Goal: Task Accomplishment & Management: Complete application form

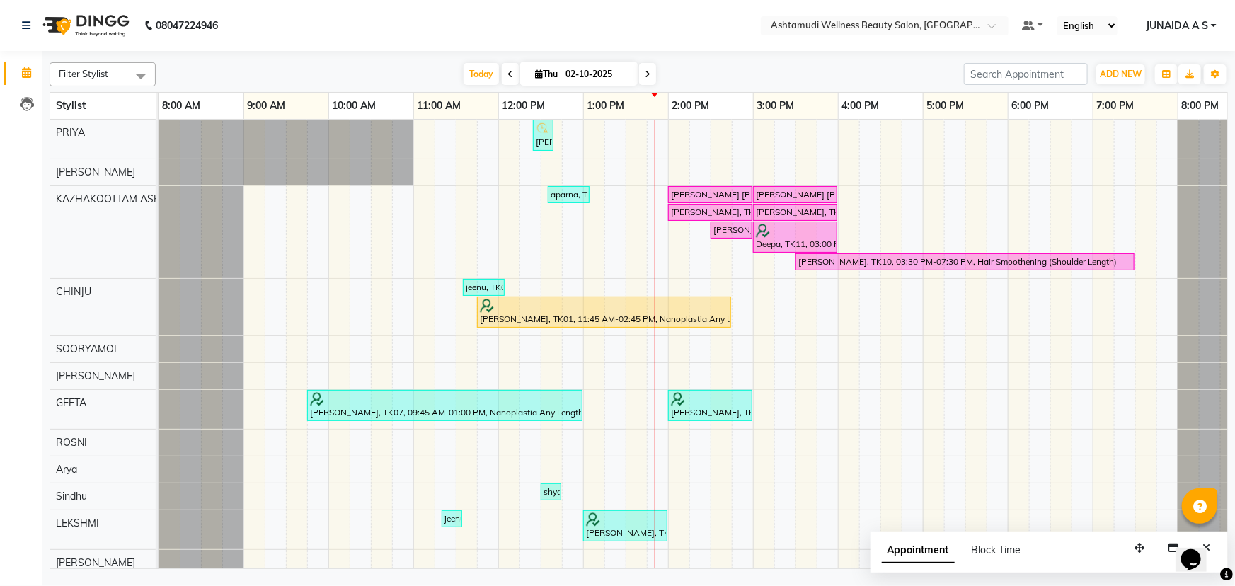
click at [998, 21] on div at bounding box center [885, 27] width 248 height 14
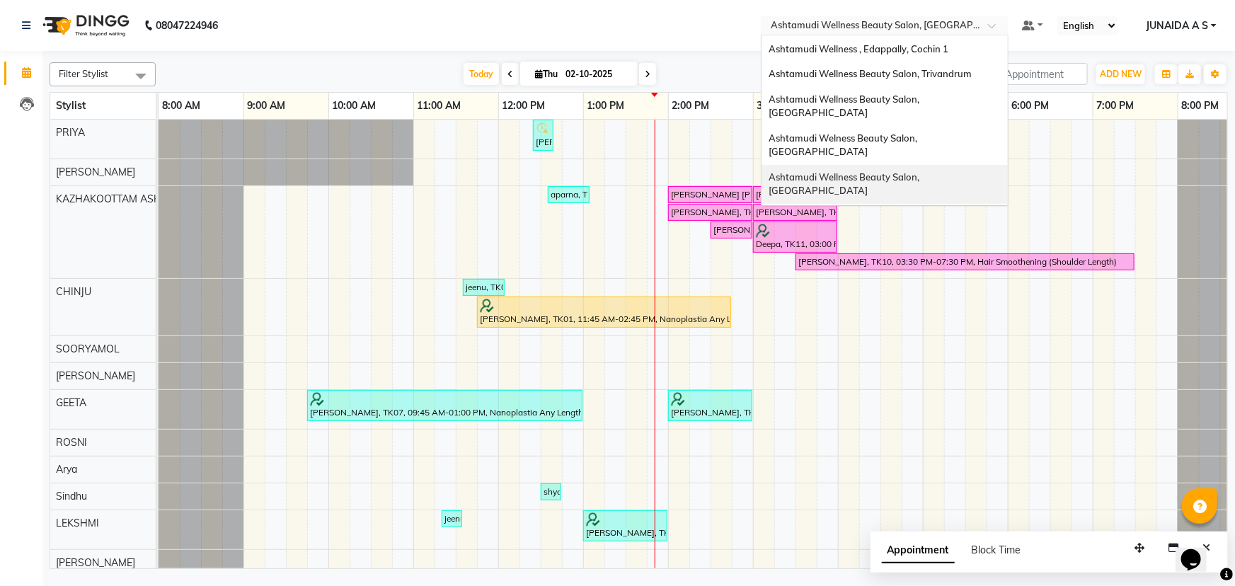
scroll to position [195, 0]
click at [956, 311] on span "Ashtamudi Unisex Salon, Dreams Mall, Dreams Mall Kottiyam" at bounding box center [881, 323] width 224 height 25
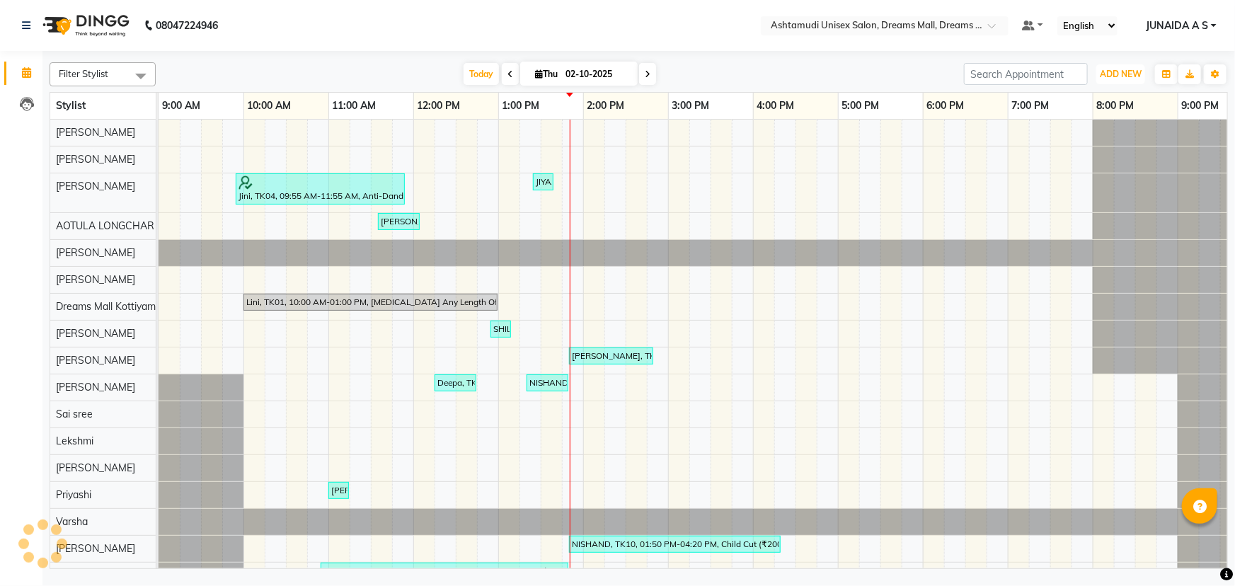
click at [1125, 67] on button "ADD NEW Toggle Dropdown" at bounding box center [1120, 74] width 49 height 20
drag, startPoint x: 1106, startPoint y: 101, endPoint x: 547, endPoint y: 226, distance: 573.1
click at [1105, 101] on button "Add Appointment" at bounding box center [1089, 101] width 112 height 18
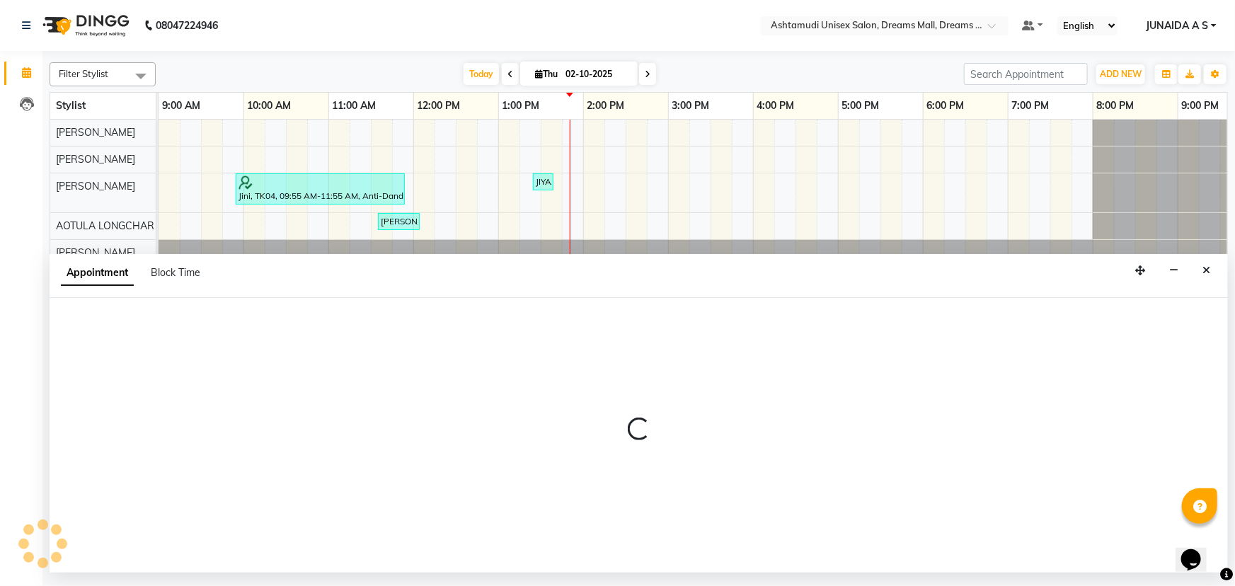
select select "600"
select select "tentative"
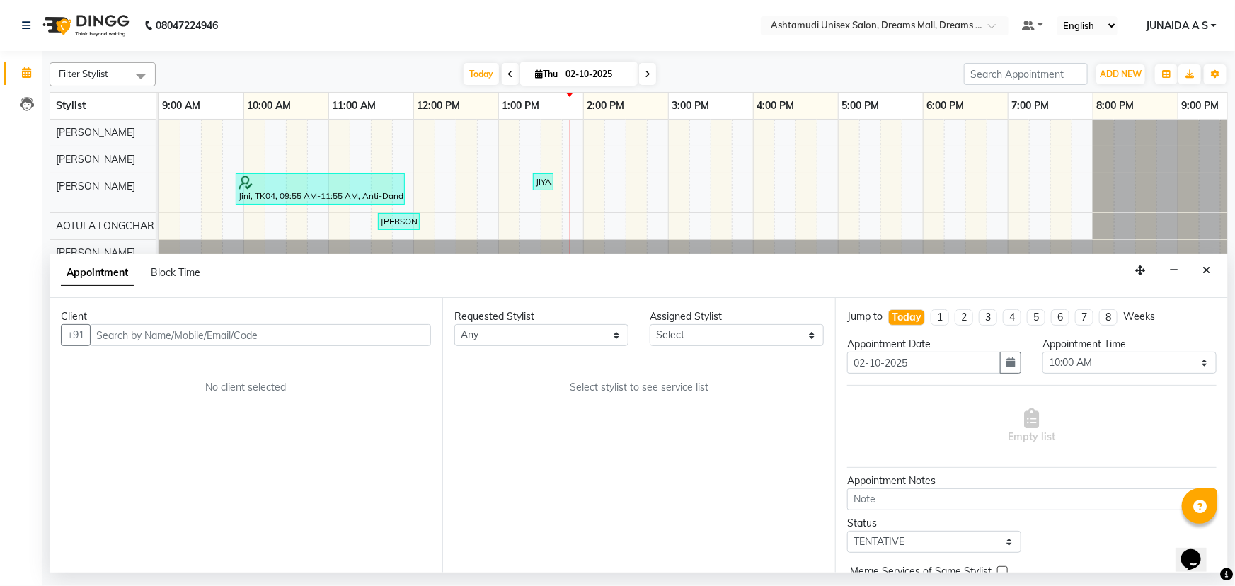
click at [257, 332] on input "text" at bounding box center [260, 335] width 341 height 22
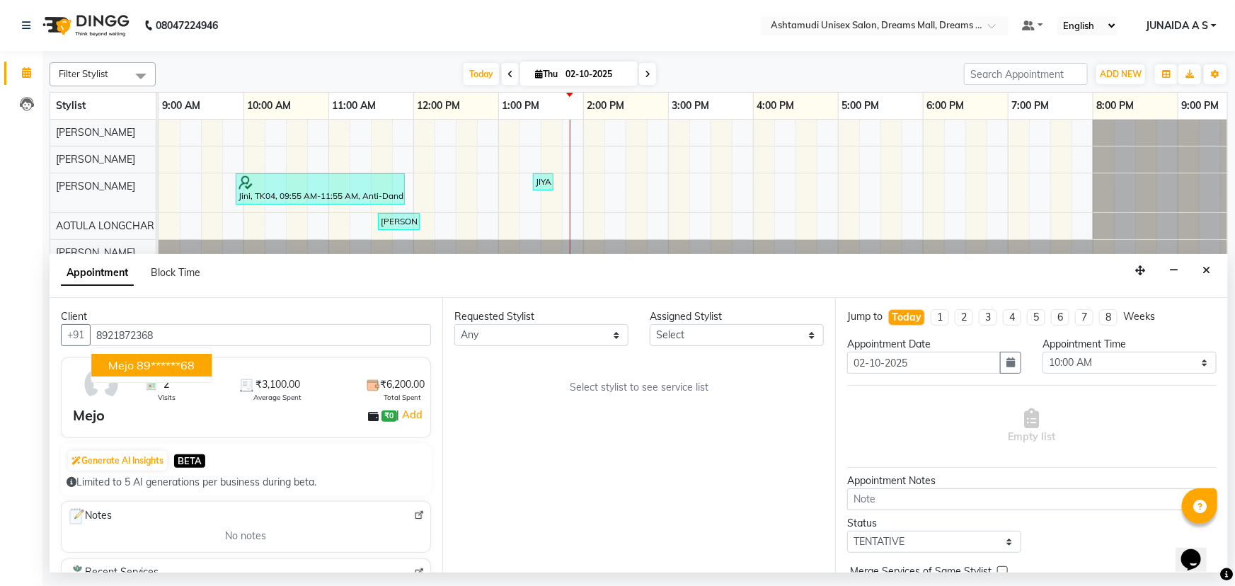
click at [154, 355] on button "Mejo 89******68" at bounding box center [151, 365] width 120 height 23
type input "89******68"
click at [686, 329] on select "Select Adil ANJANA AOTULA LONGCHAR ARUN VASUDEV BIKI SARKI BINU SHERPA Dreams M…" at bounding box center [737, 335] width 174 height 22
select select "63210"
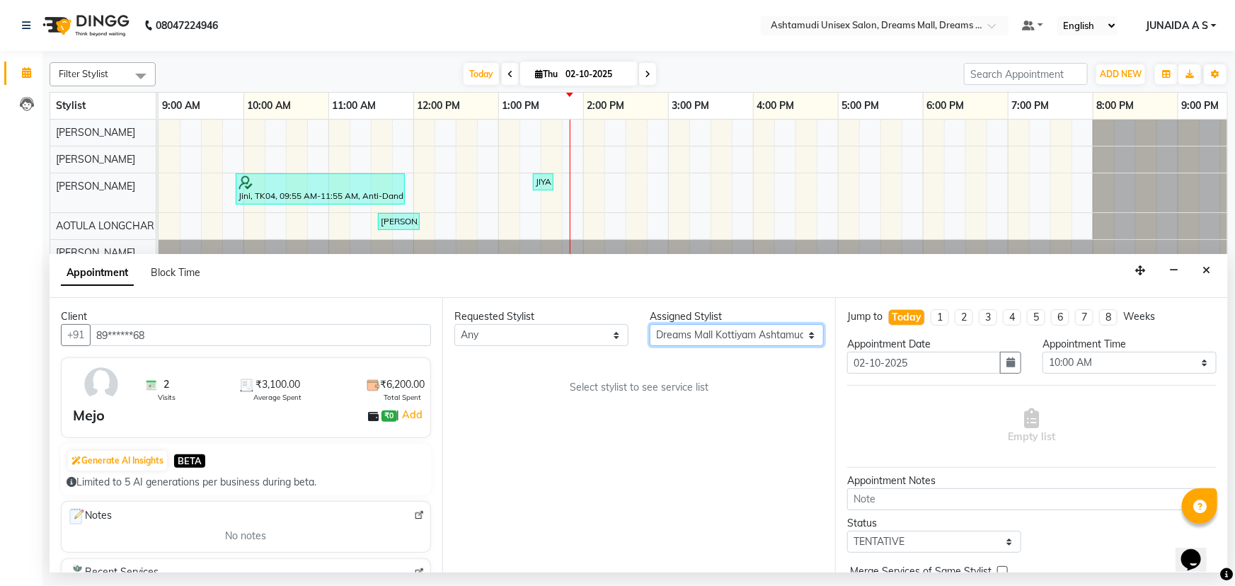
click at [650, 324] on select "Select Adil ANJANA AOTULA LONGCHAR ARUN VASUDEV BIKI SARKI BINU SHERPA Dreams M…" at bounding box center [737, 335] width 174 height 22
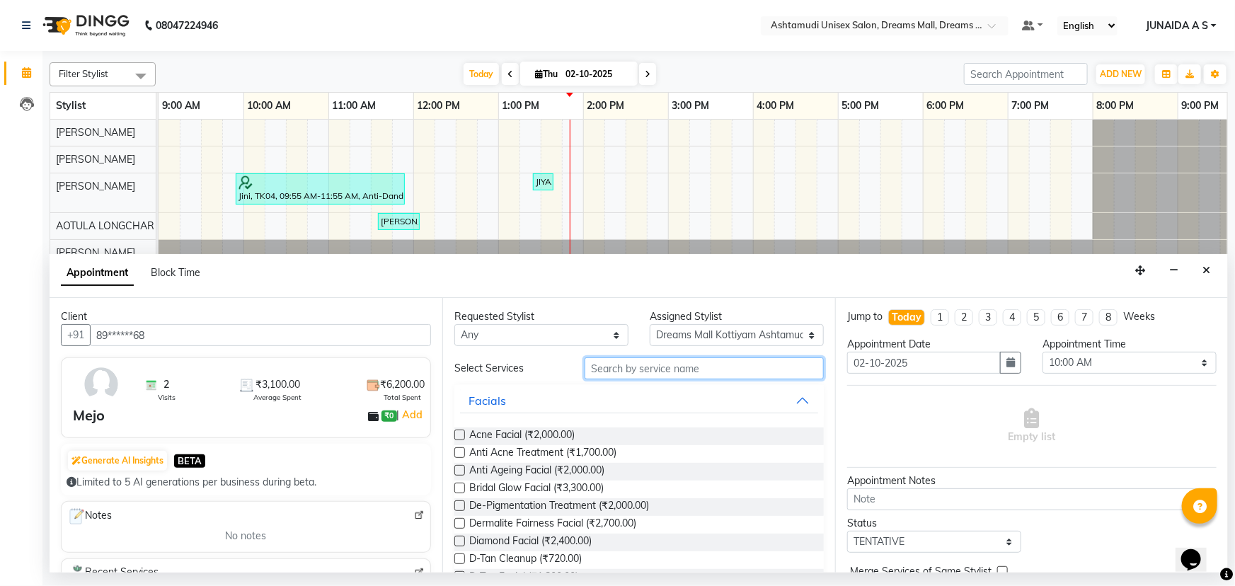
click at [607, 372] on input "text" at bounding box center [704, 368] width 239 height 22
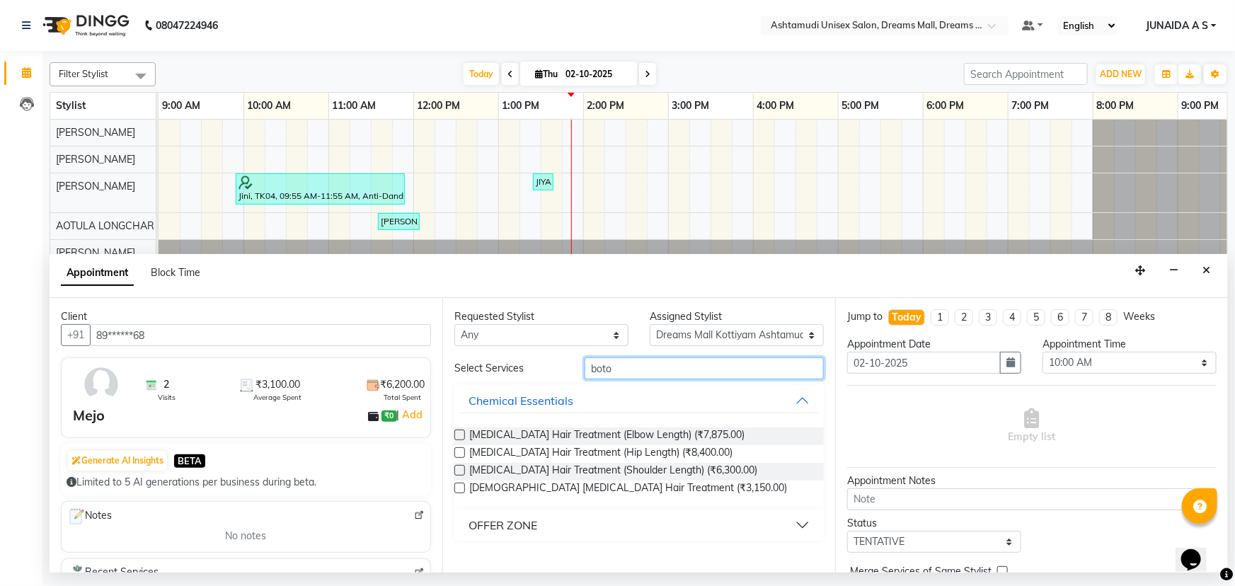
type input "boto"
click at [586, 532] on button "OFFER ZONE" at bounding box center [639, 524] width 358 height 25
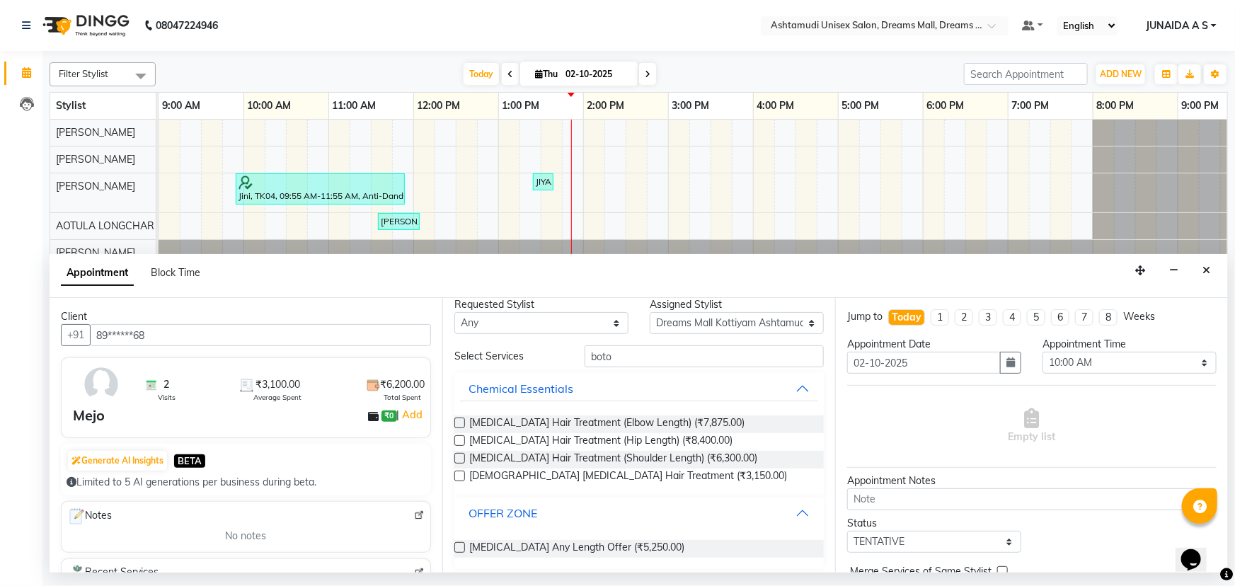
scroll to position [19, 0]
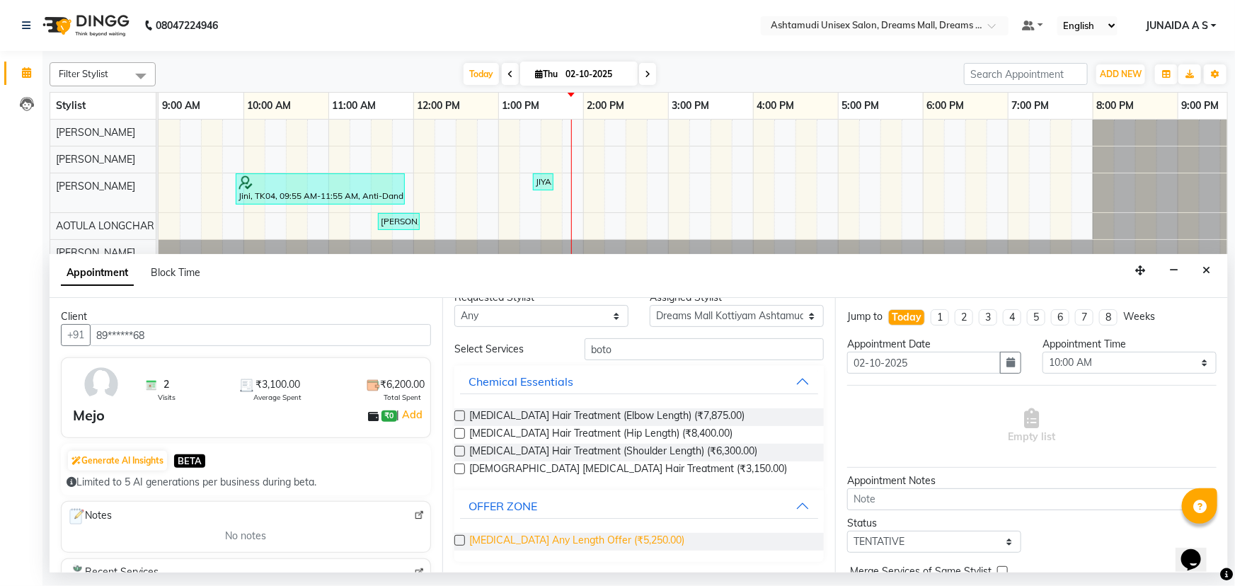
click at [567, 545] on span "Botox Any Length Offer (₹5,250.00)" at bounding box center [576, 542] width 215 height 18
checkbox input "false"
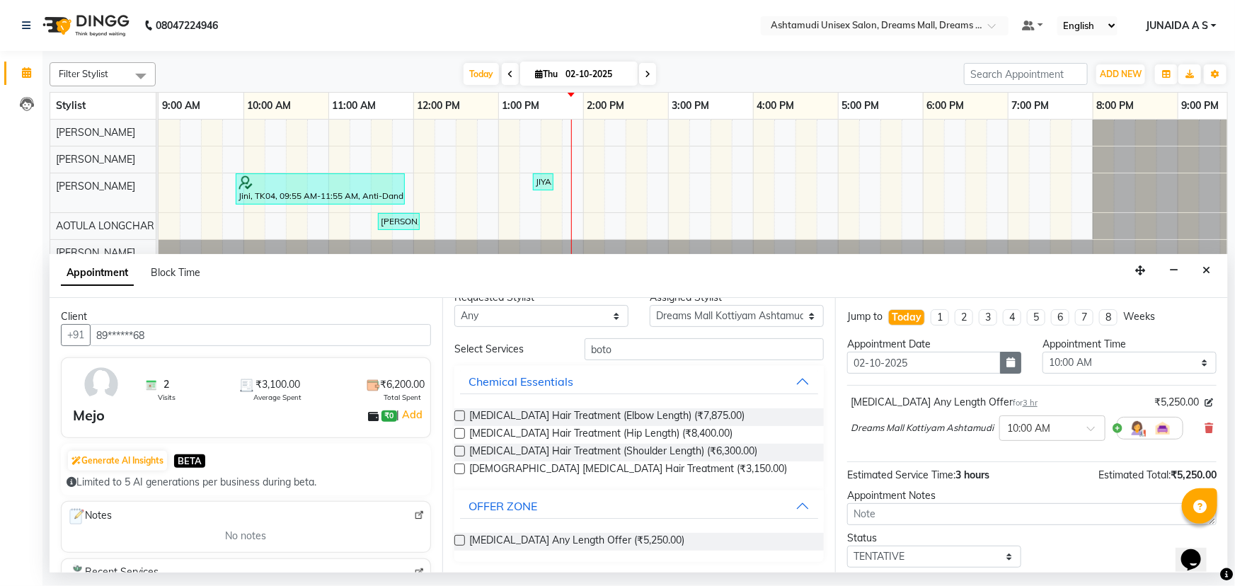
click at [1007, 362] on icon "button" at bounding box center [1011, 362] width 8 height 10
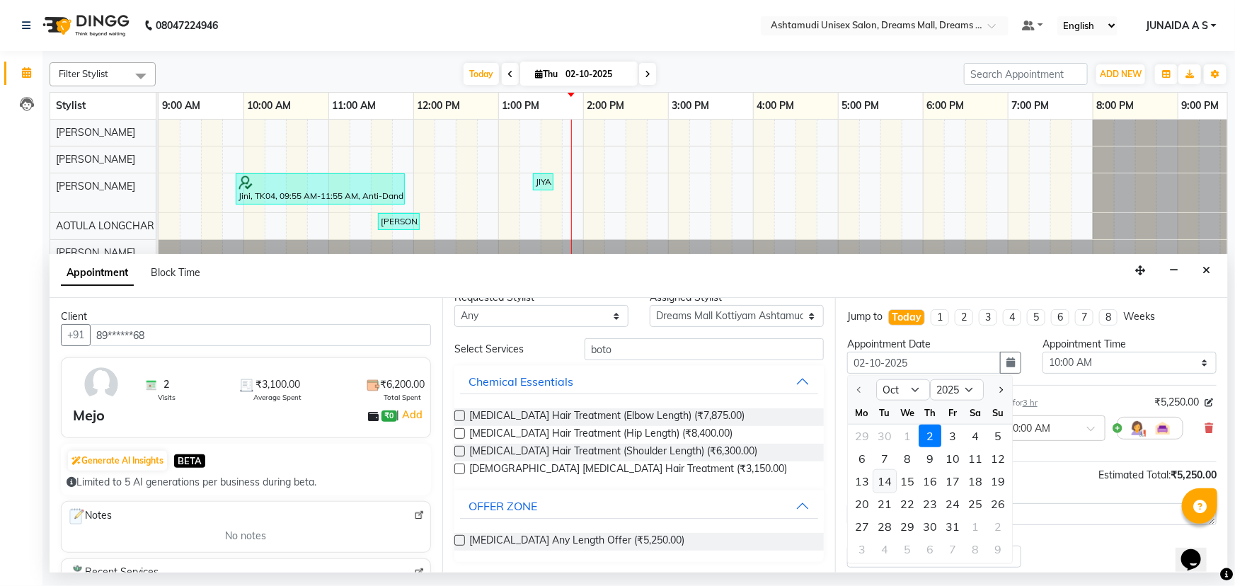
click at [883, 481] on div "14" at bounding box center [885, 481] width 23 height 23
type input "14-10-2025"
select select "600"
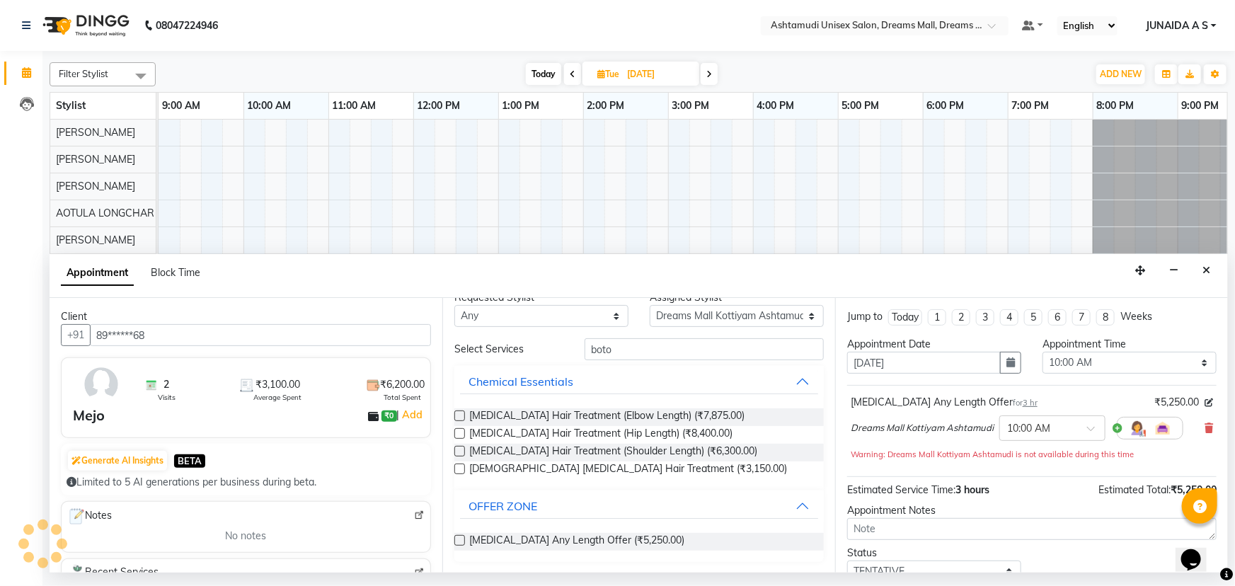
scroll to position [0, 35]
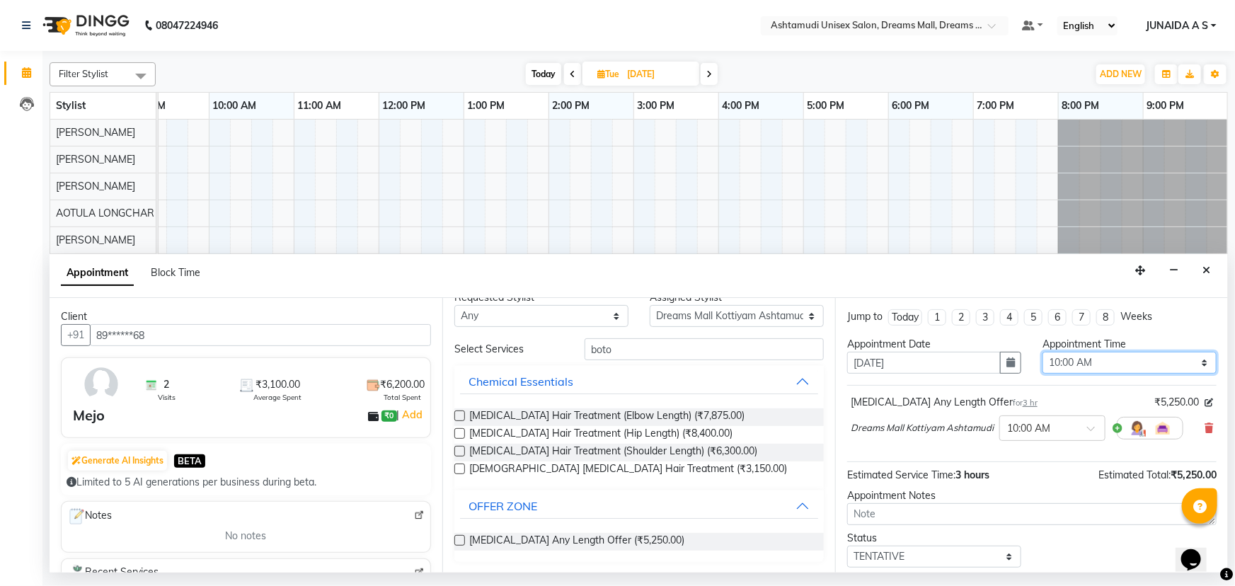
click at [1061, 366] on select "Select 10:00 AM 10:15 AM 10:30 AM 10:45 AM 11:00 AM 11:15 AM 11:30 AM 11:45 AM …" at bounding box center [1130, 363] width 174 height 22
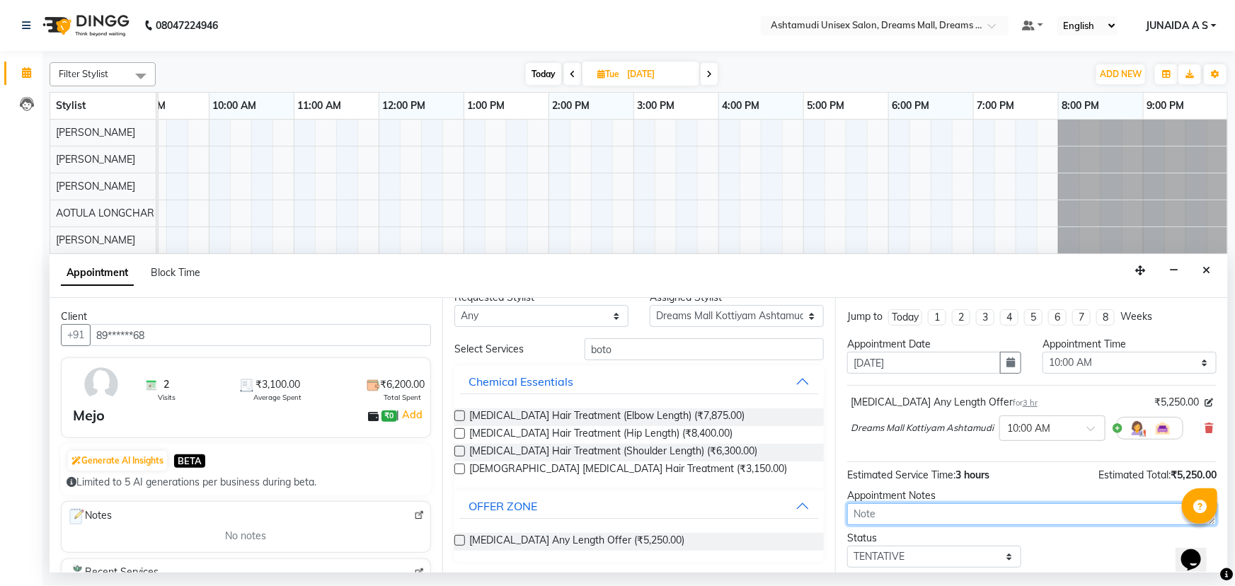
click at [876, 513] on textarea at bounding box center [1032, 514] width 370 height 22
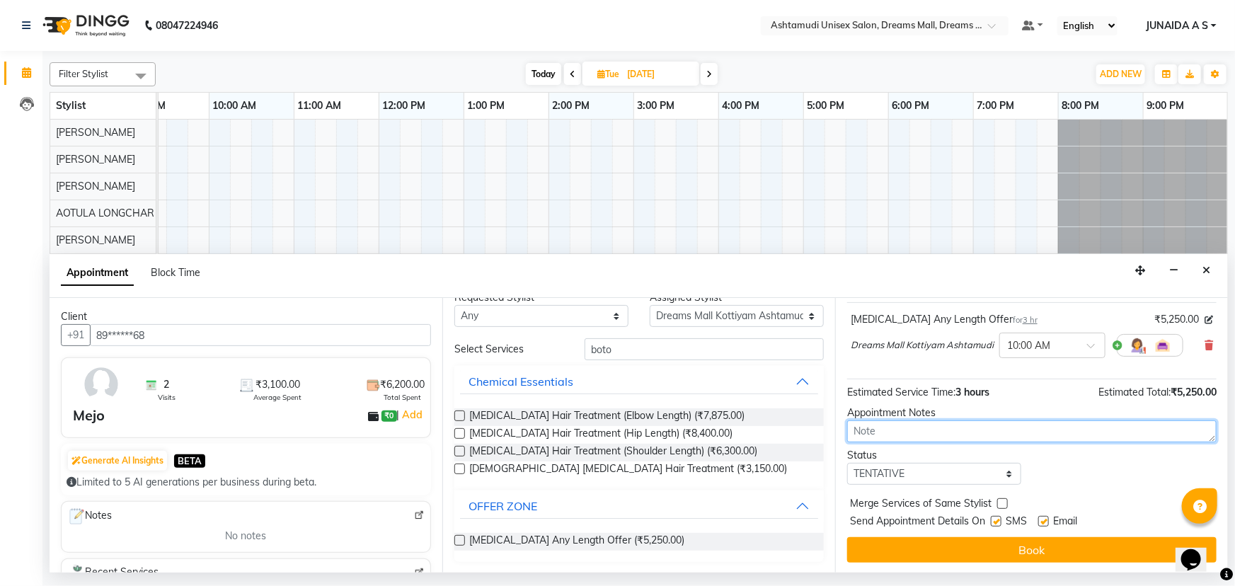
scroll to position [84, 0]
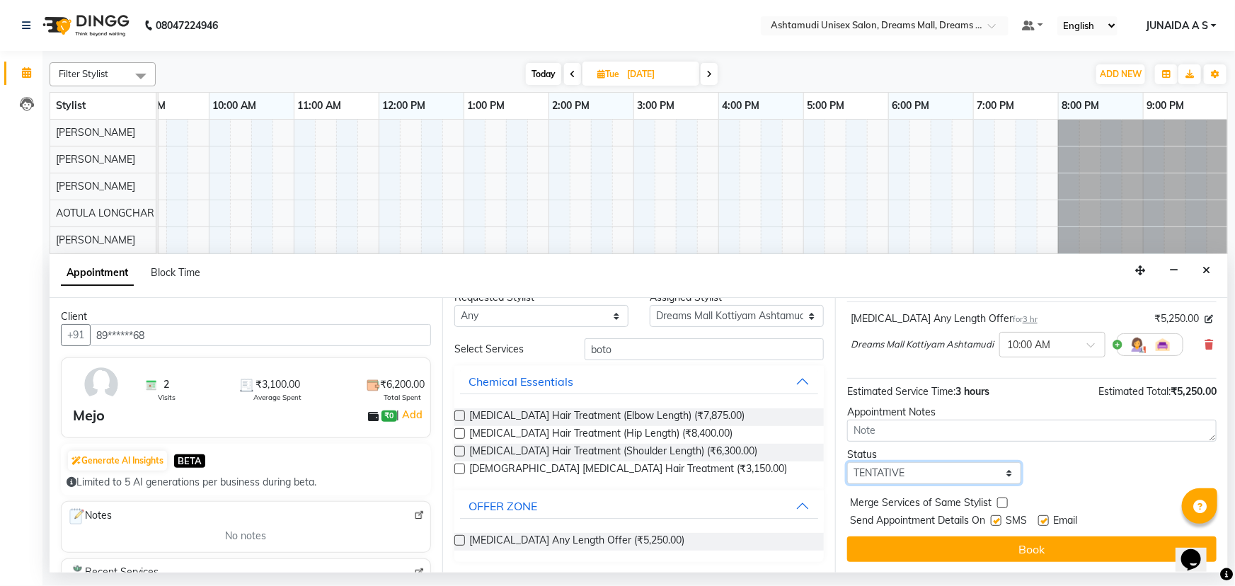
click at [917, 475] on select "Select TENTATIVE CONFIRM UPCOMING" at bounding box center [934, 473] width 174 height 22
select select "confirm booking"
click at [847, 462] on select "Select TENTATIVE CONFIRM UPCOMING" at bounding box center [934, 473] width 174 height 22
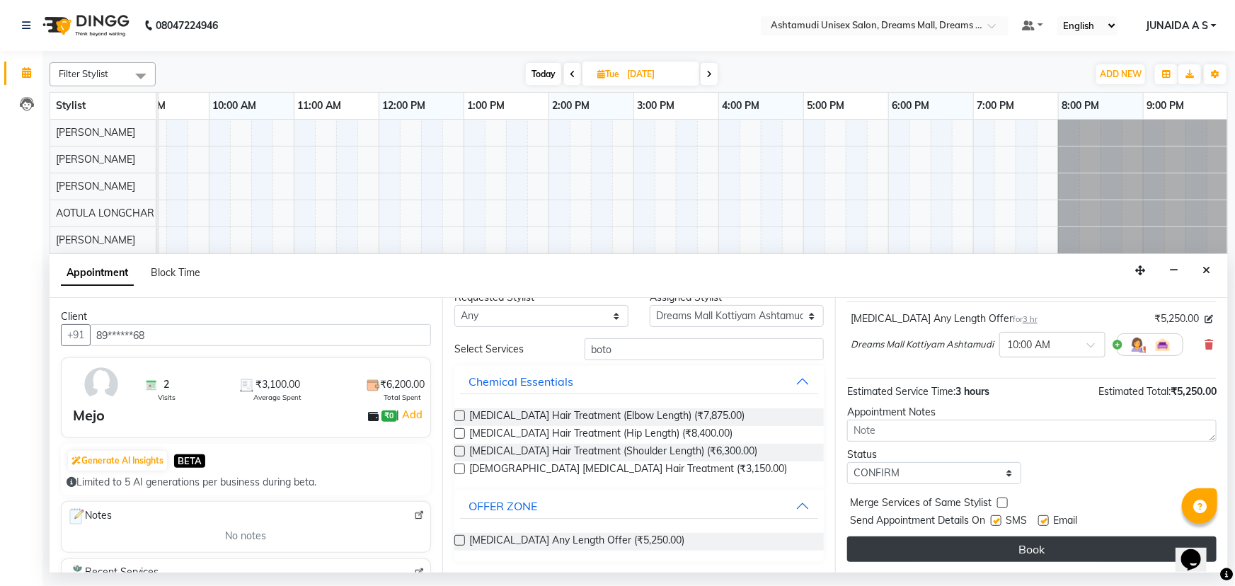
click at [913, 542] on button "Book" at bounding box center [1032, 549] width 370 height 25
